Goal: Navigation & Orientation: Find specific page/section

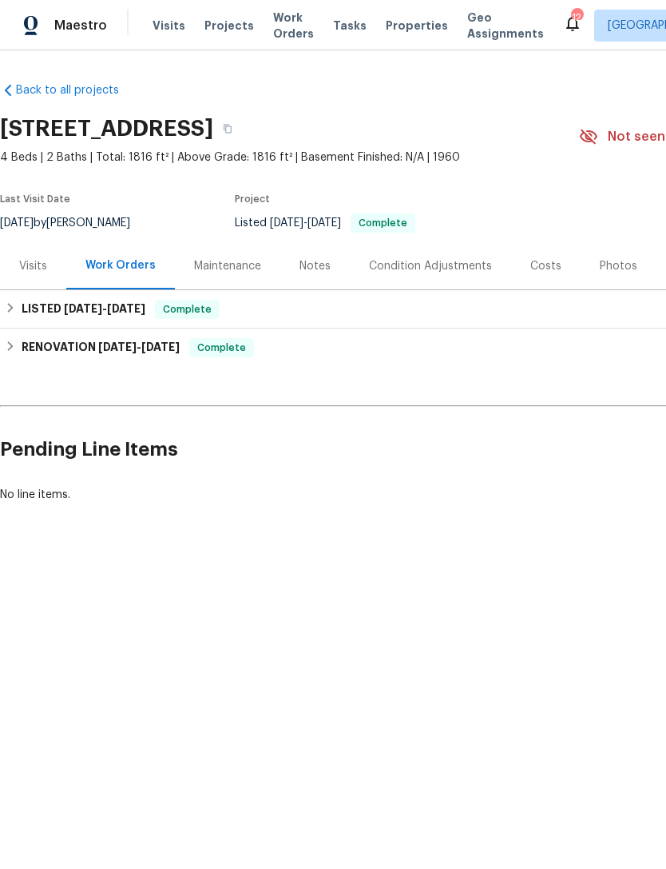
click at [615, 274] on div "Photos" at bounding box center [619, 266] width 38 height 16
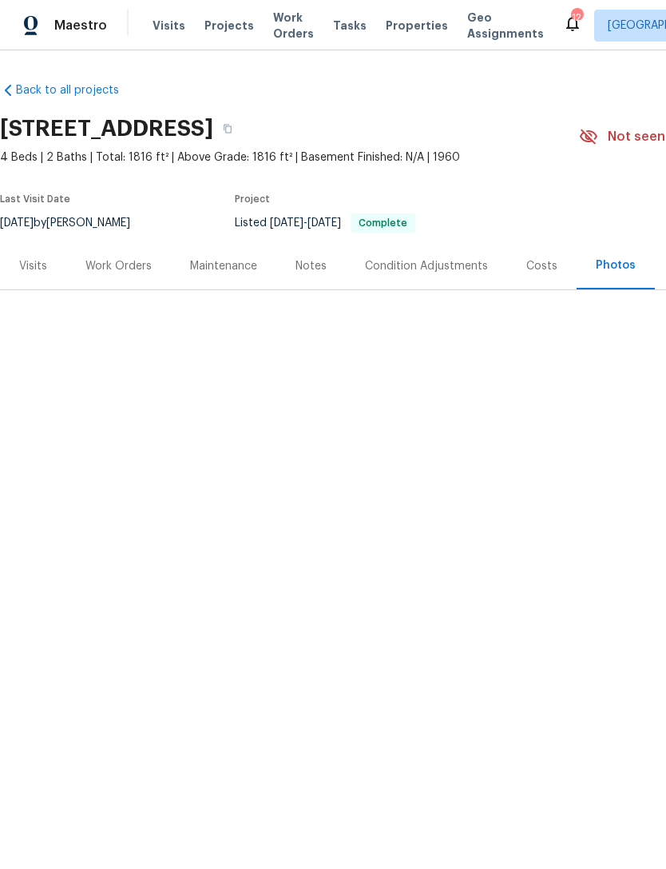
click at [36, 274] on div "Visits" at bounding box center [33, 266] width 28 height 16
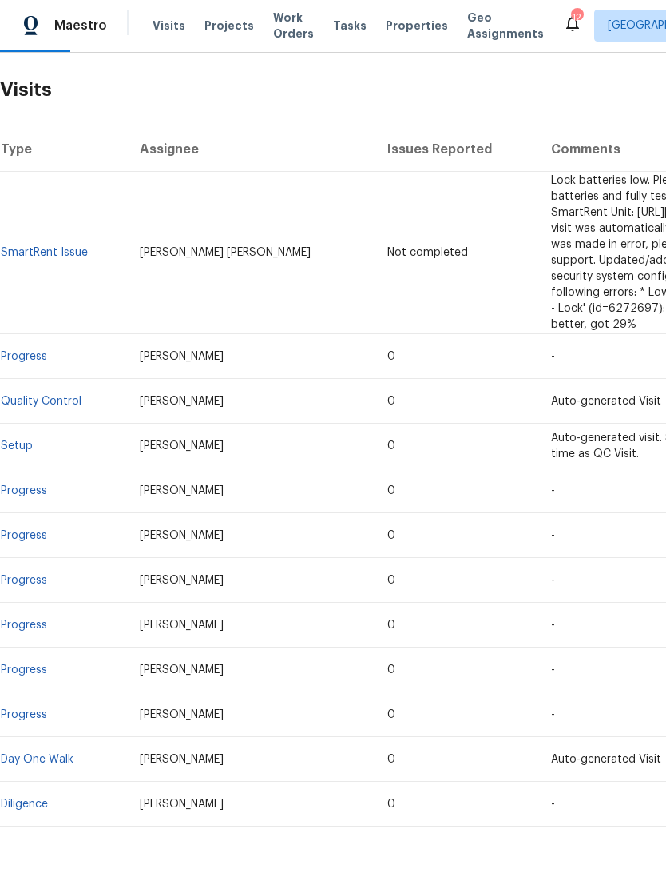
scroll to position [237, 0]
click at [30, 799] on link "Diligence" at bounding box center [24, 804] width 47 height 11
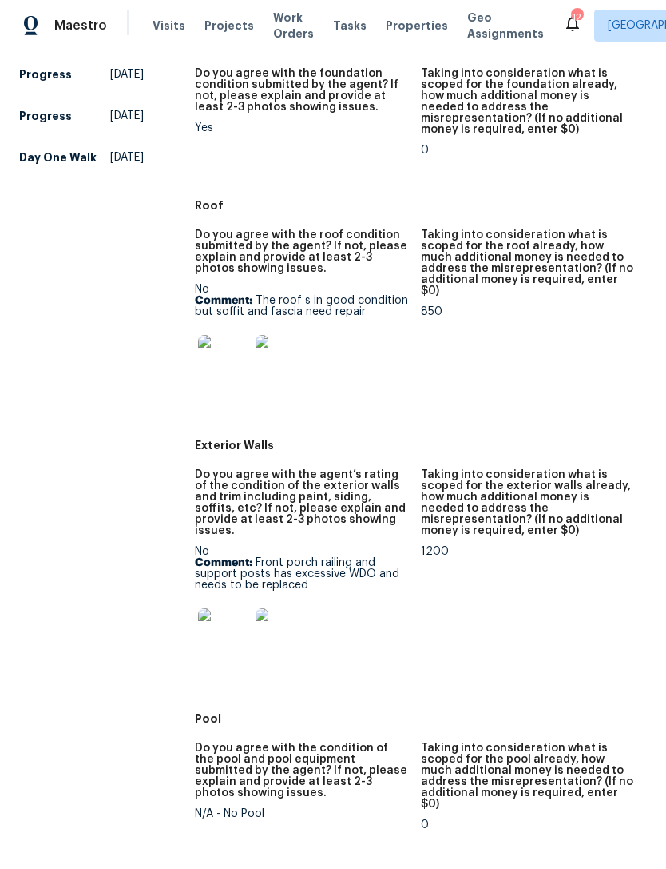
scroll to position [705, 0]
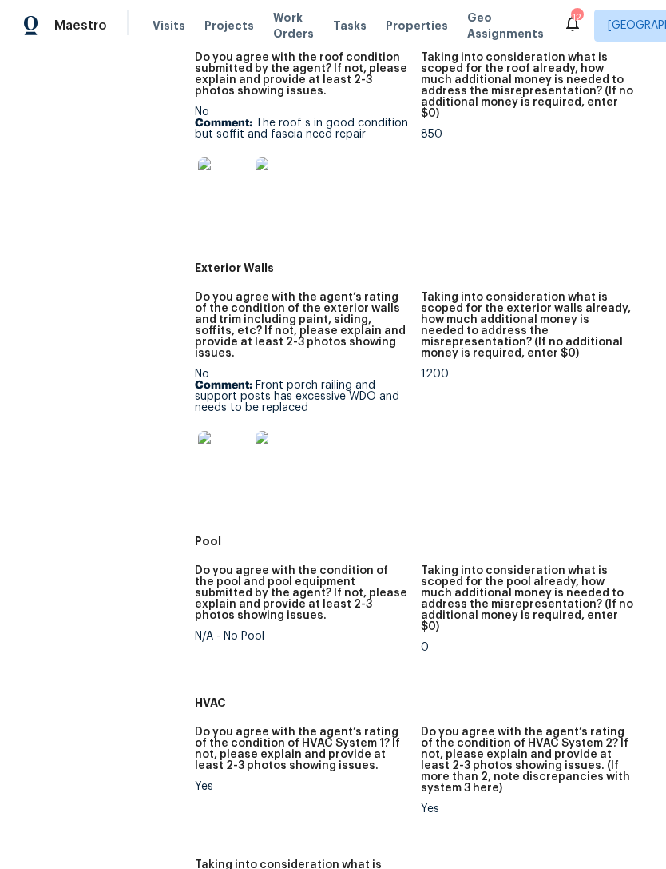
click at [227, 451] on img at bounding box center [223, 456] width 51 height 51
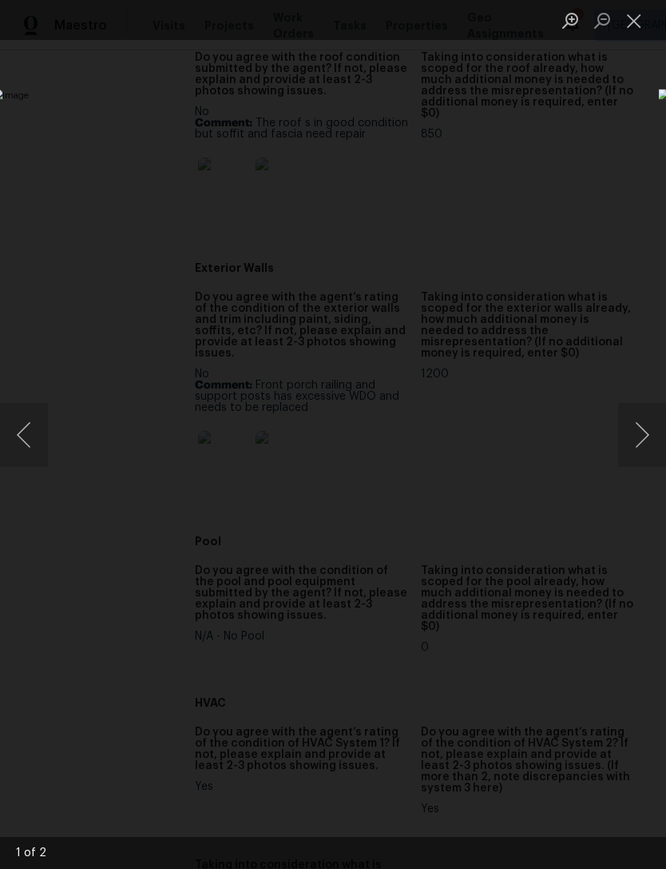
click at [627, 29] on button "Close lightbox" at bounding box center [634, 20] width 32 height 28
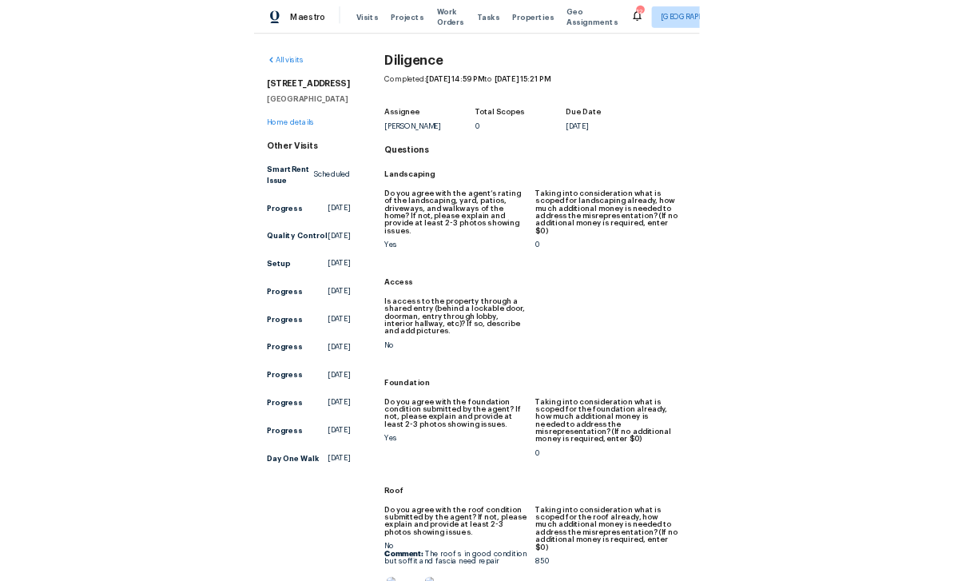
scroll to position [51, 0]
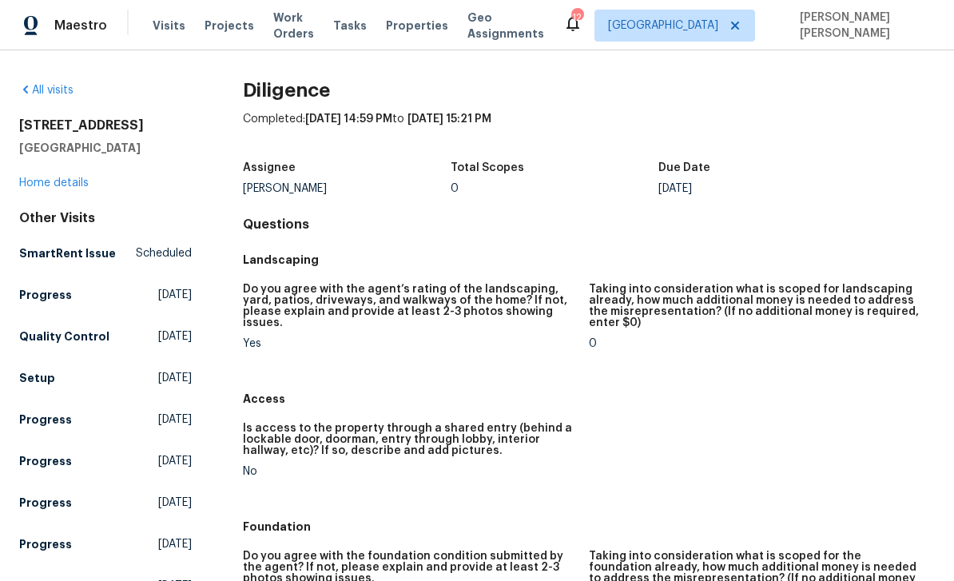
click at [322, 519] on h5 "Foundation" at bounding box center [589, 527] width 692 height 16
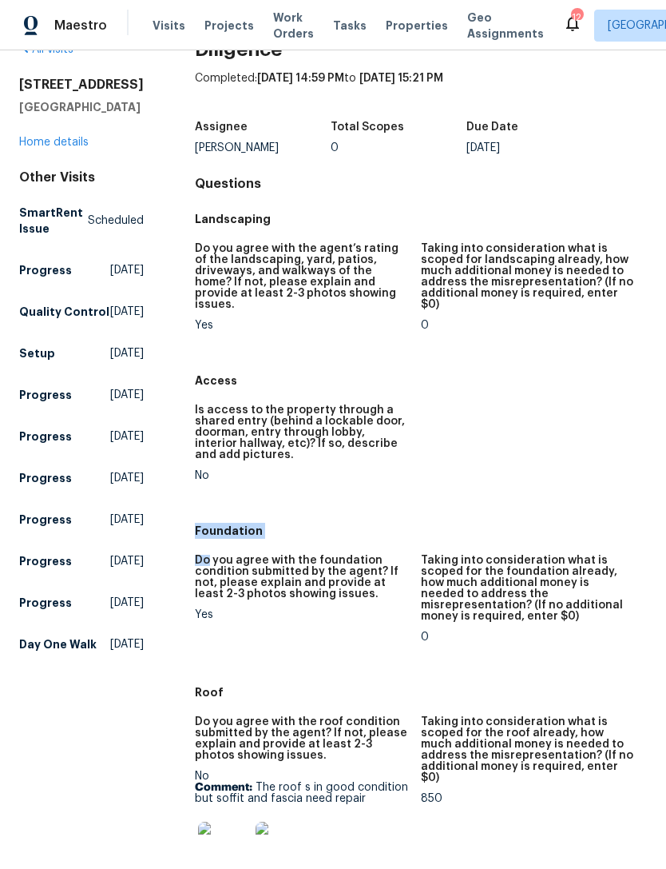
scroll to position [11, 0]
